Goal: Navigation & Orientation: Find specific page/section

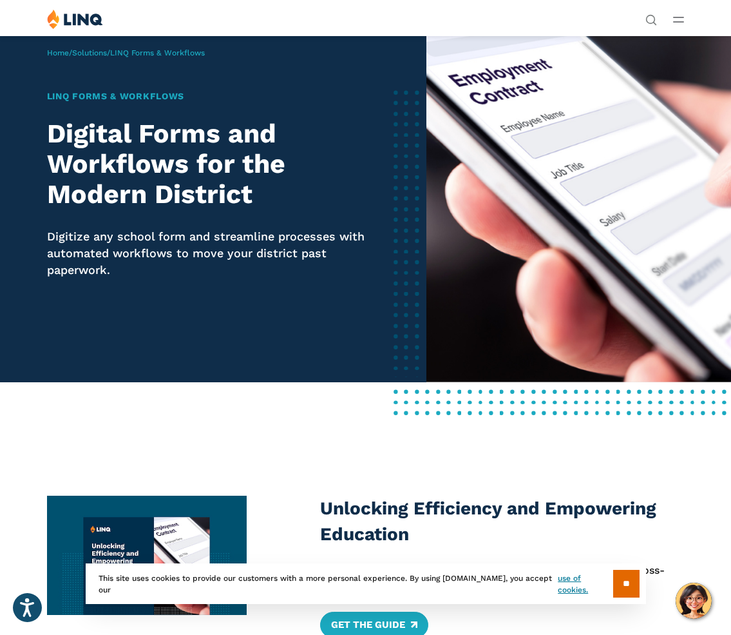
click at [177, 53] on span "LINQ Forms & Workflows" at bounding box center [157, 52] width 95 height 9
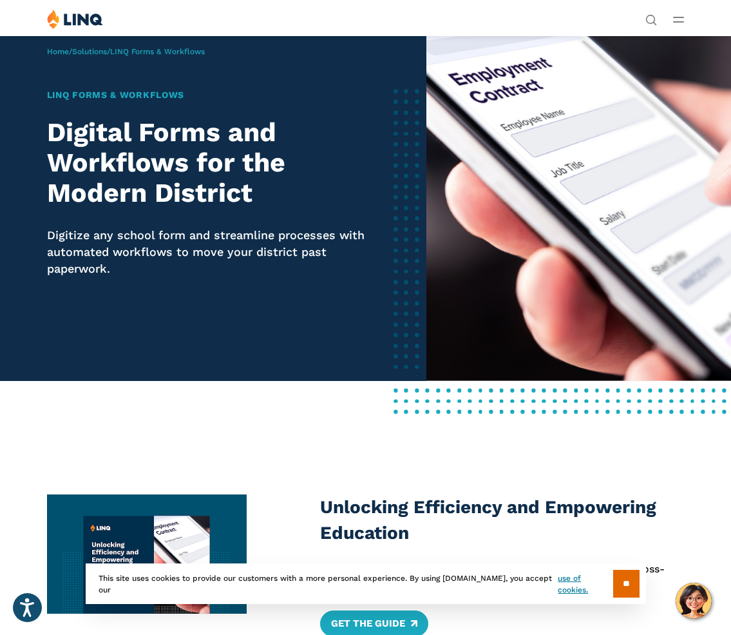
click at [120, 55] on span "Home / Solutions / LINQ Forms & Workflows" at bounding box center [126, 51] width 158 height 9
click at [64, 53] on link "Home" at bounding box center [58, 51] width 22 height 9
